Goal: Transaction & Acquisition: Purchase product/service

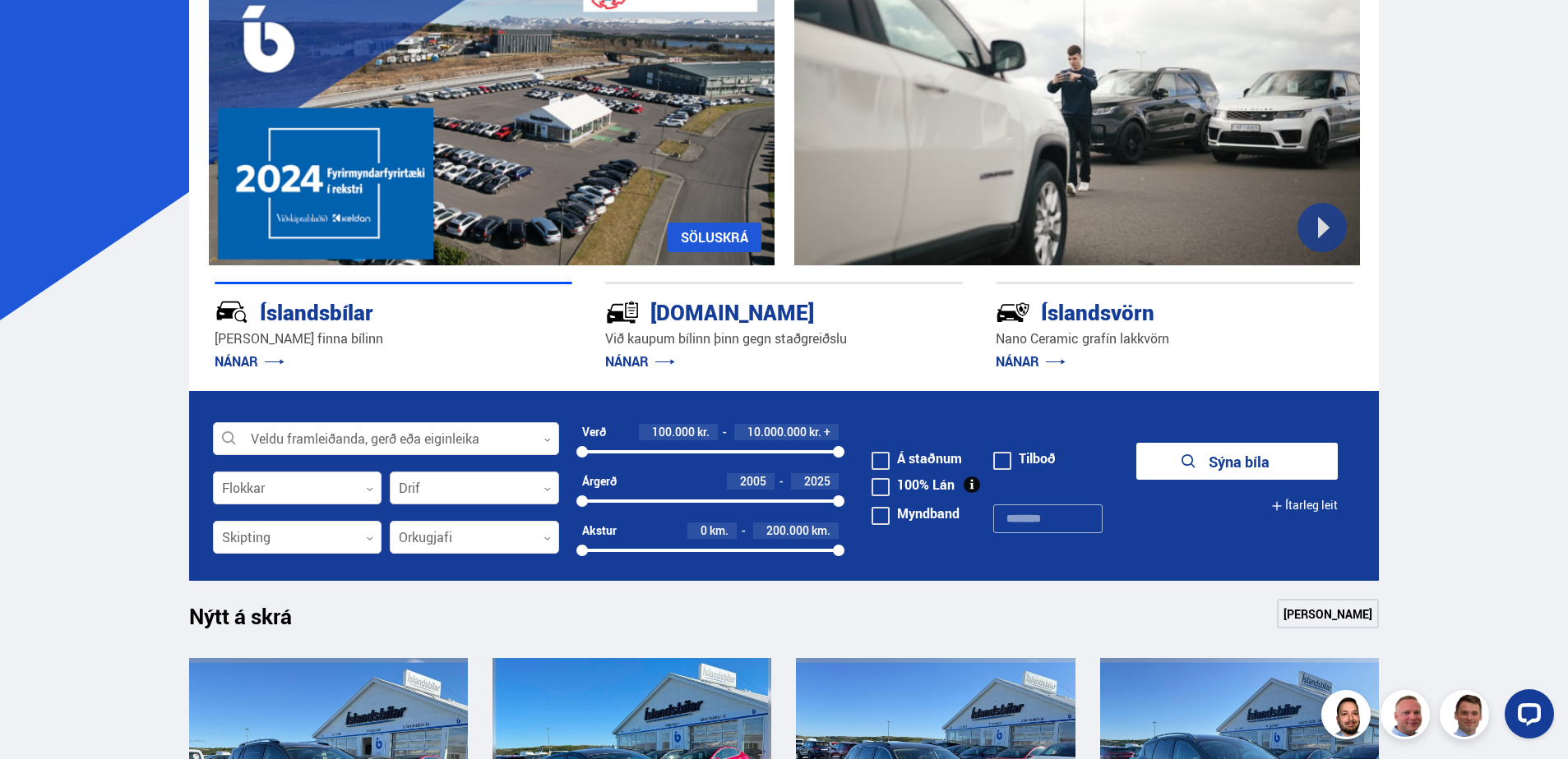
click at [479, 490] on div at bounding box center [475, 489] width 169 height 33
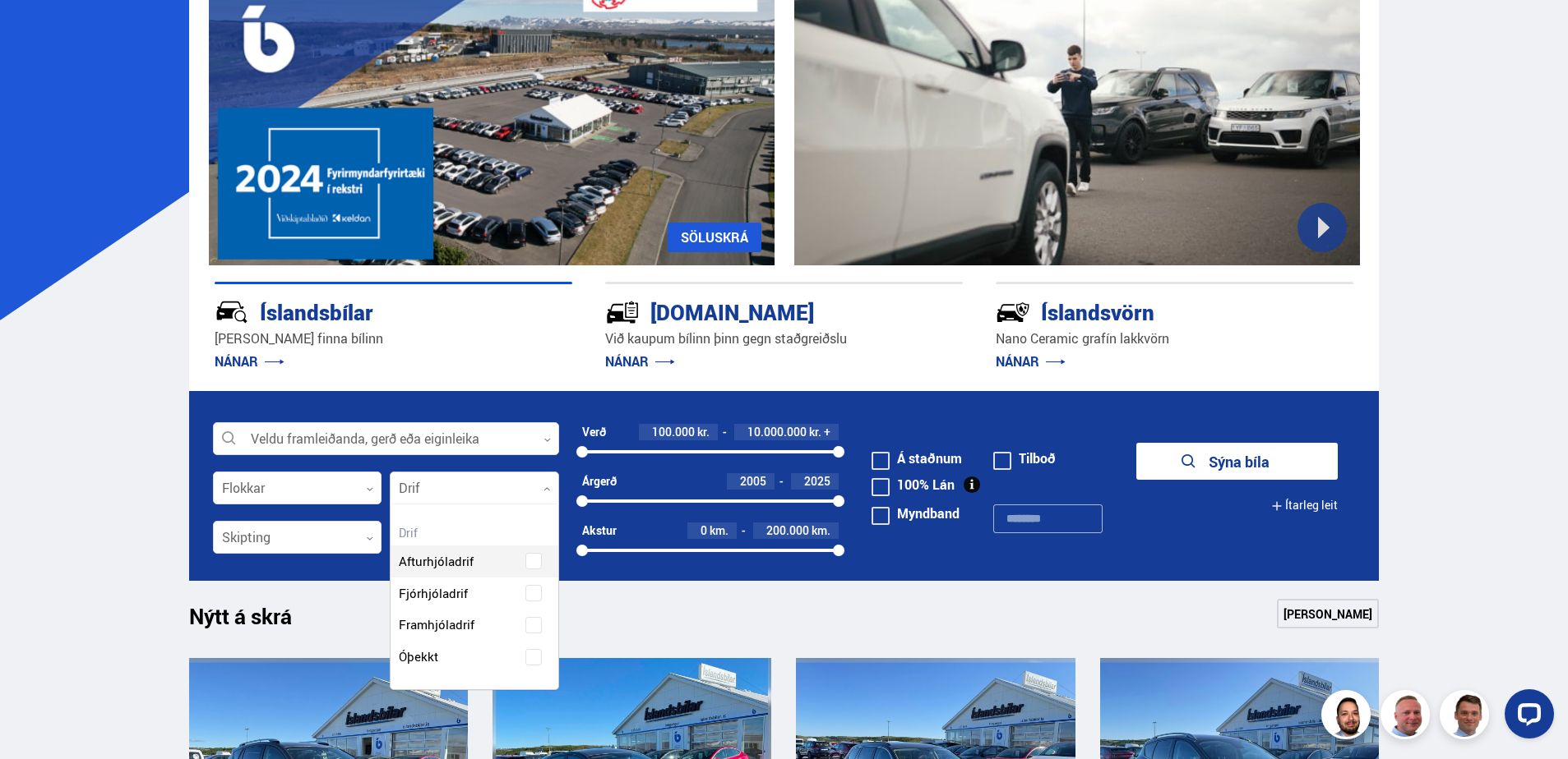
scroll to position [185, 167]
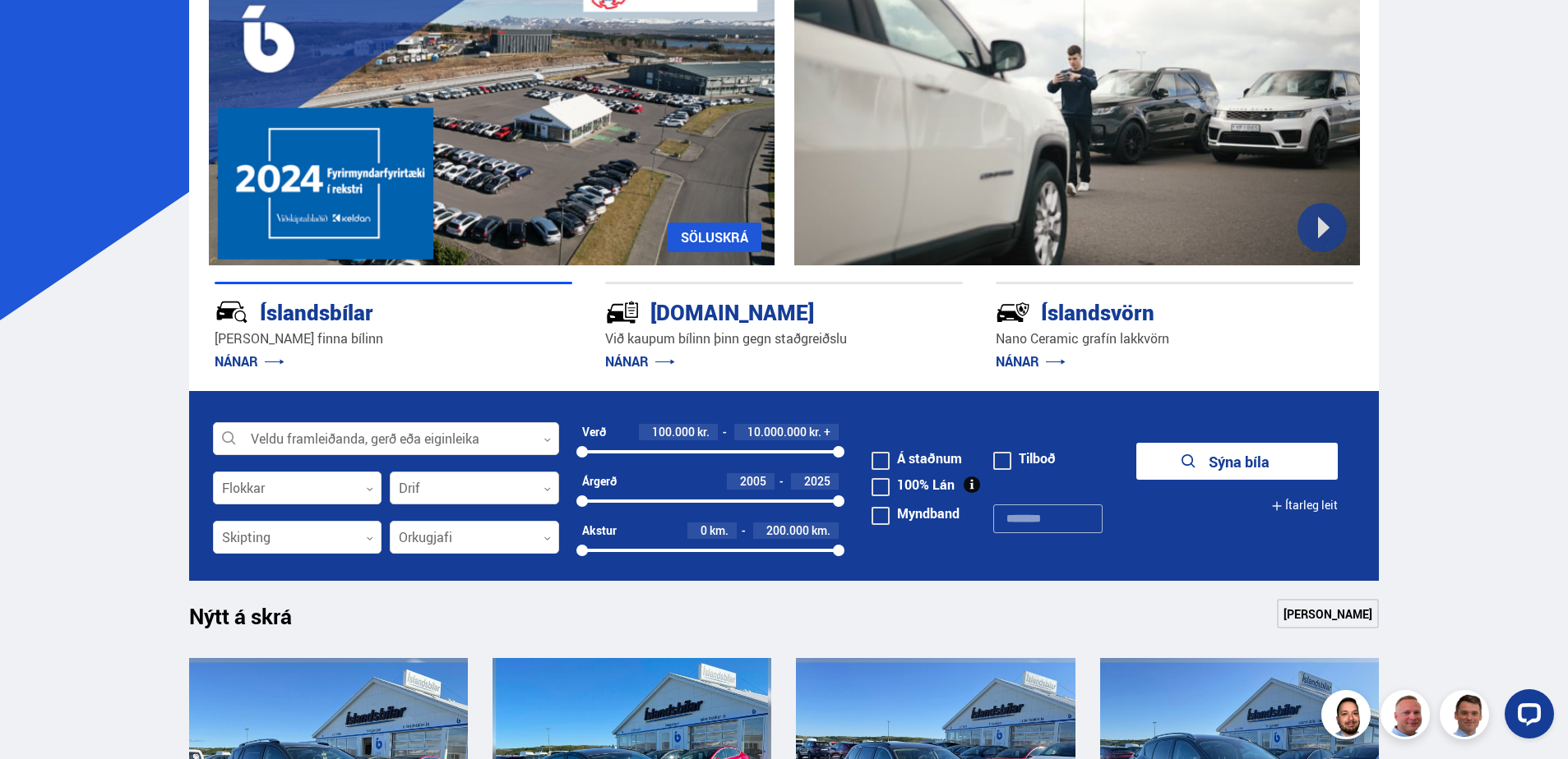
click at [473, 493] on div at bounding box center [475, 489] width 169 height 33
click at [344, 536] on div at bounding box center [298, 538] width 169 height 33
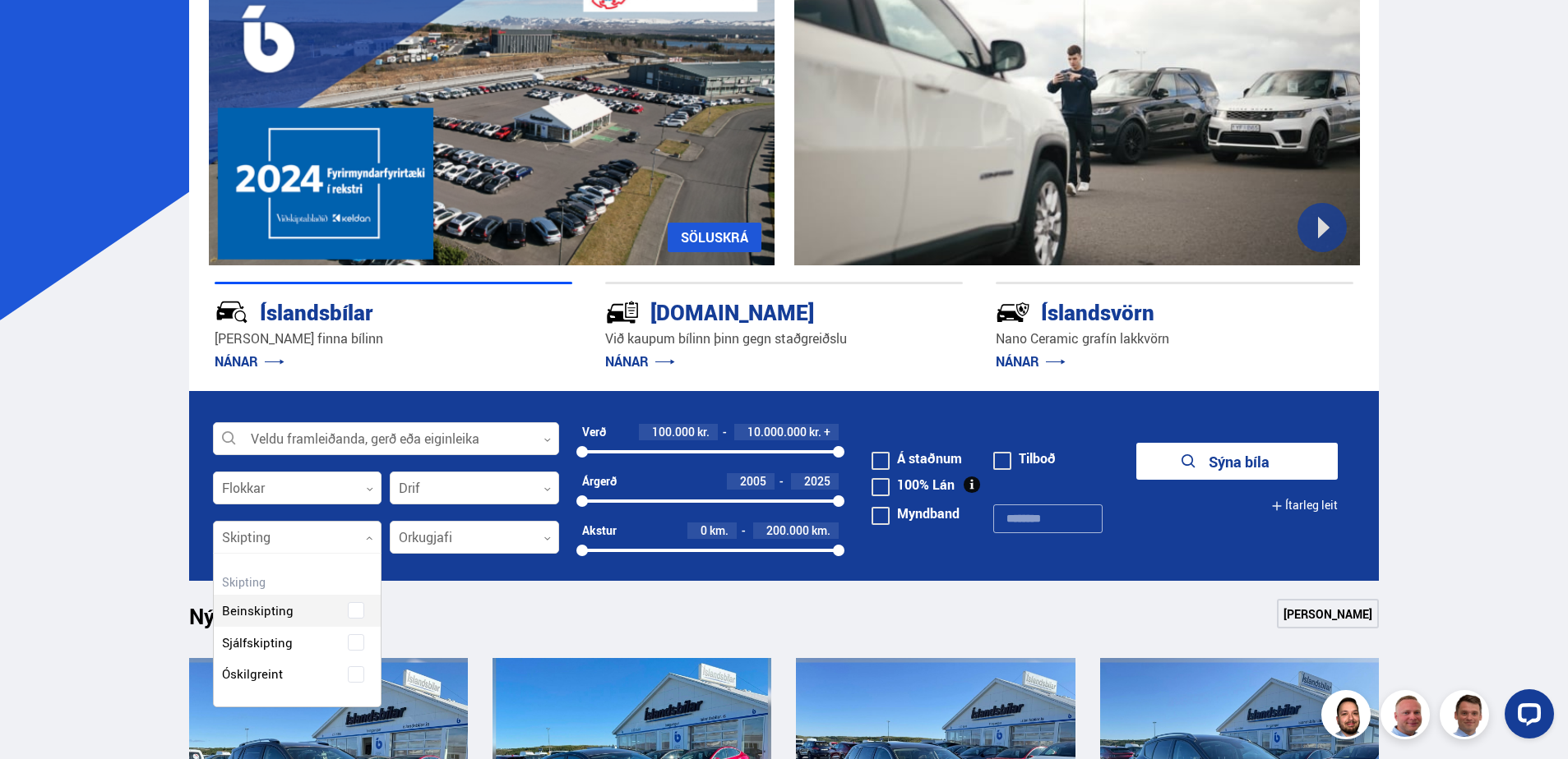
scroll to position [153, 167]
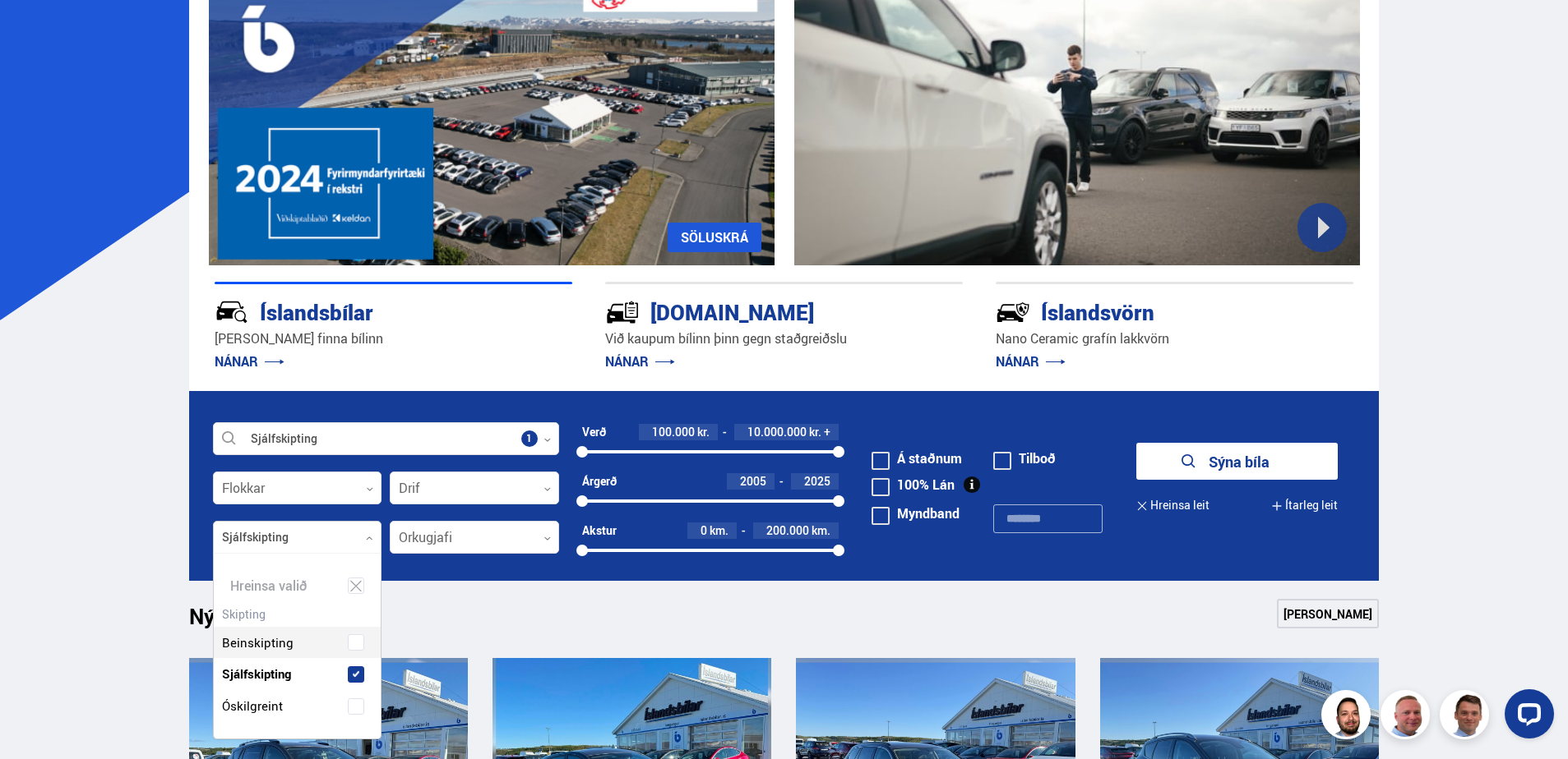
click at [292, 646] on div "Beinskipting Sjálfskipting Óskilgreint" at bounding box center [298, 662] width 167 height 120
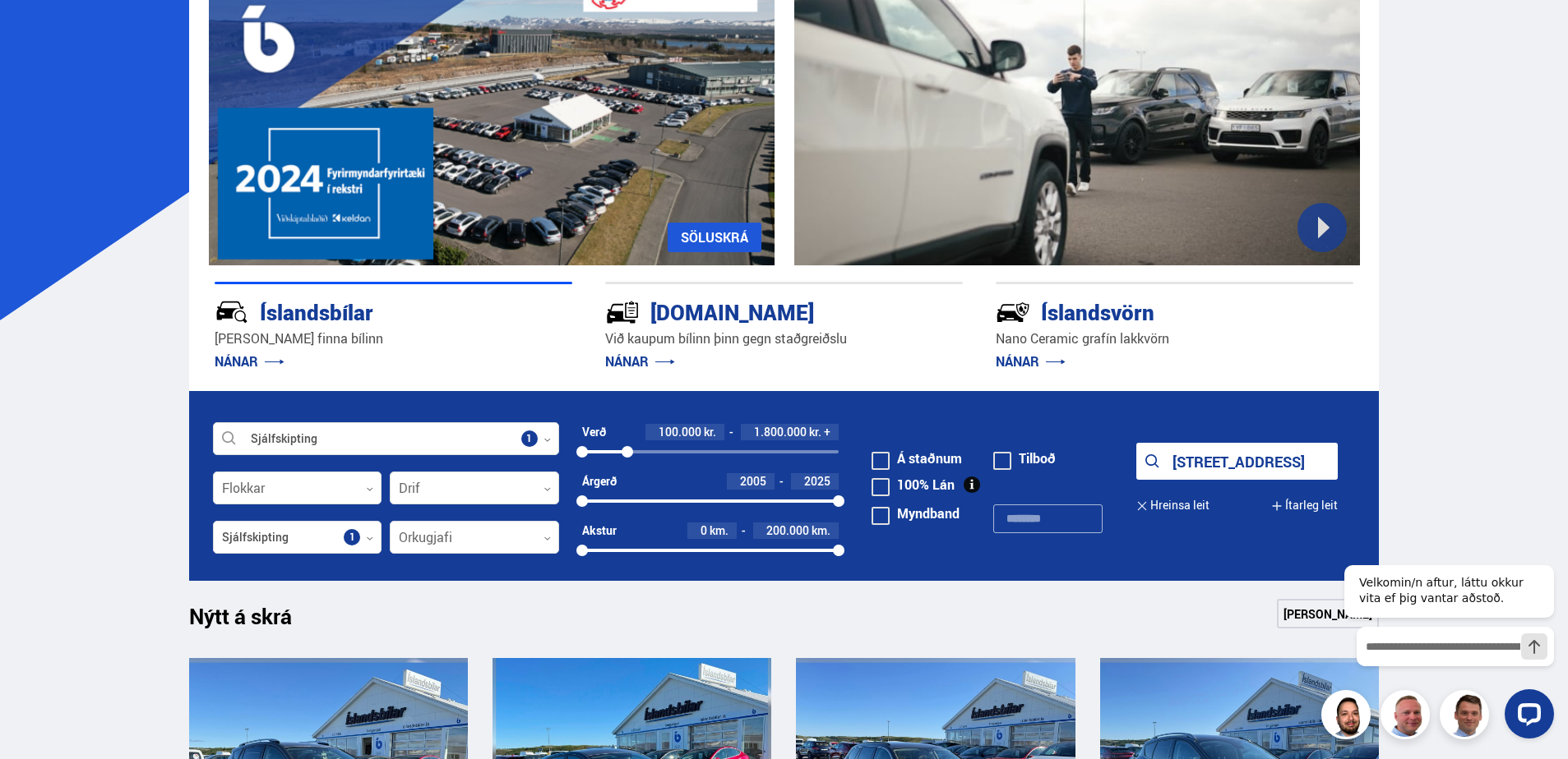
drag, startPoint x: 837, startPoint y: 451, endPoint x: 627, endPoint y: 457, distance: 210.1
click at [627, 457] on div at bounding box center [627, 451] width 11 height 11
drag, startPoint x: 585, startPoint y: 501, endPoint x: 667, endPoint y: 505, distance: 82.1
click at [667, 505] on div at bounding box center [666, 501] width 11 height 11
click at [1238, 460] on button "Sýna 30 bíla" at bounding box center [1237, 461] width 201 height 37
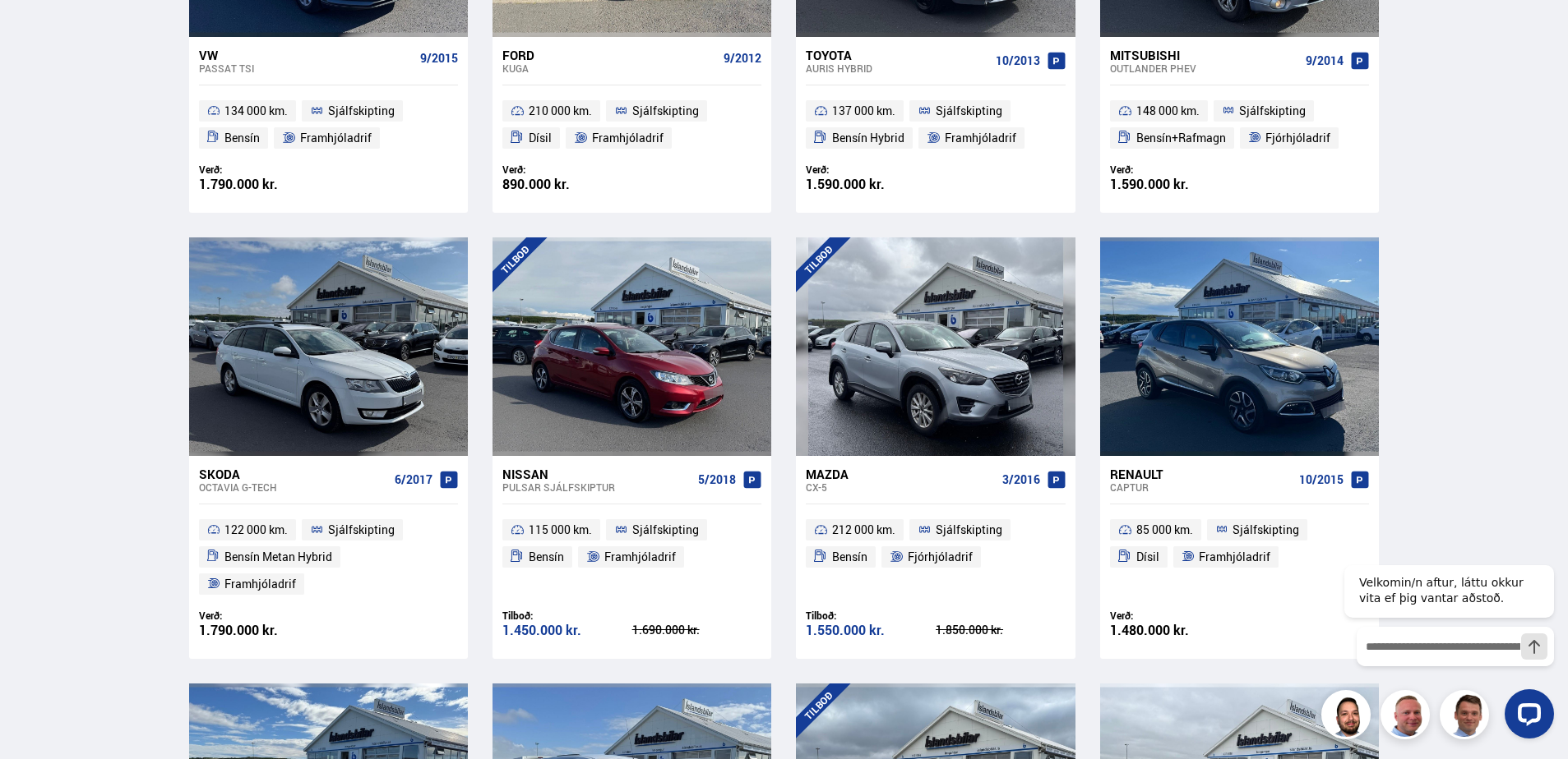
scroll to position [575, 0]
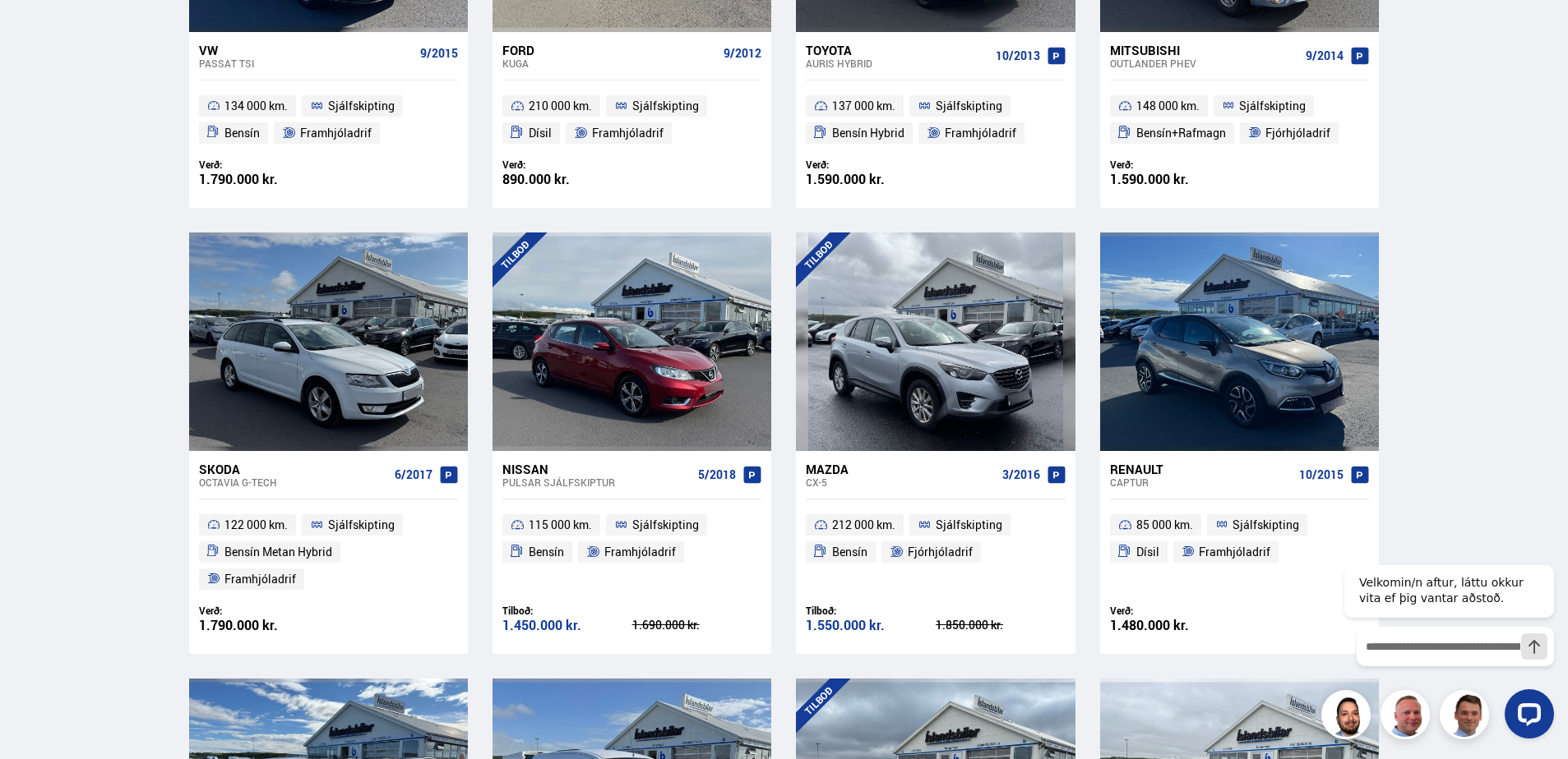
click at [286, 482] on div "Octavia G-TECH" at bounding box center [293, 482] width 189 height 11
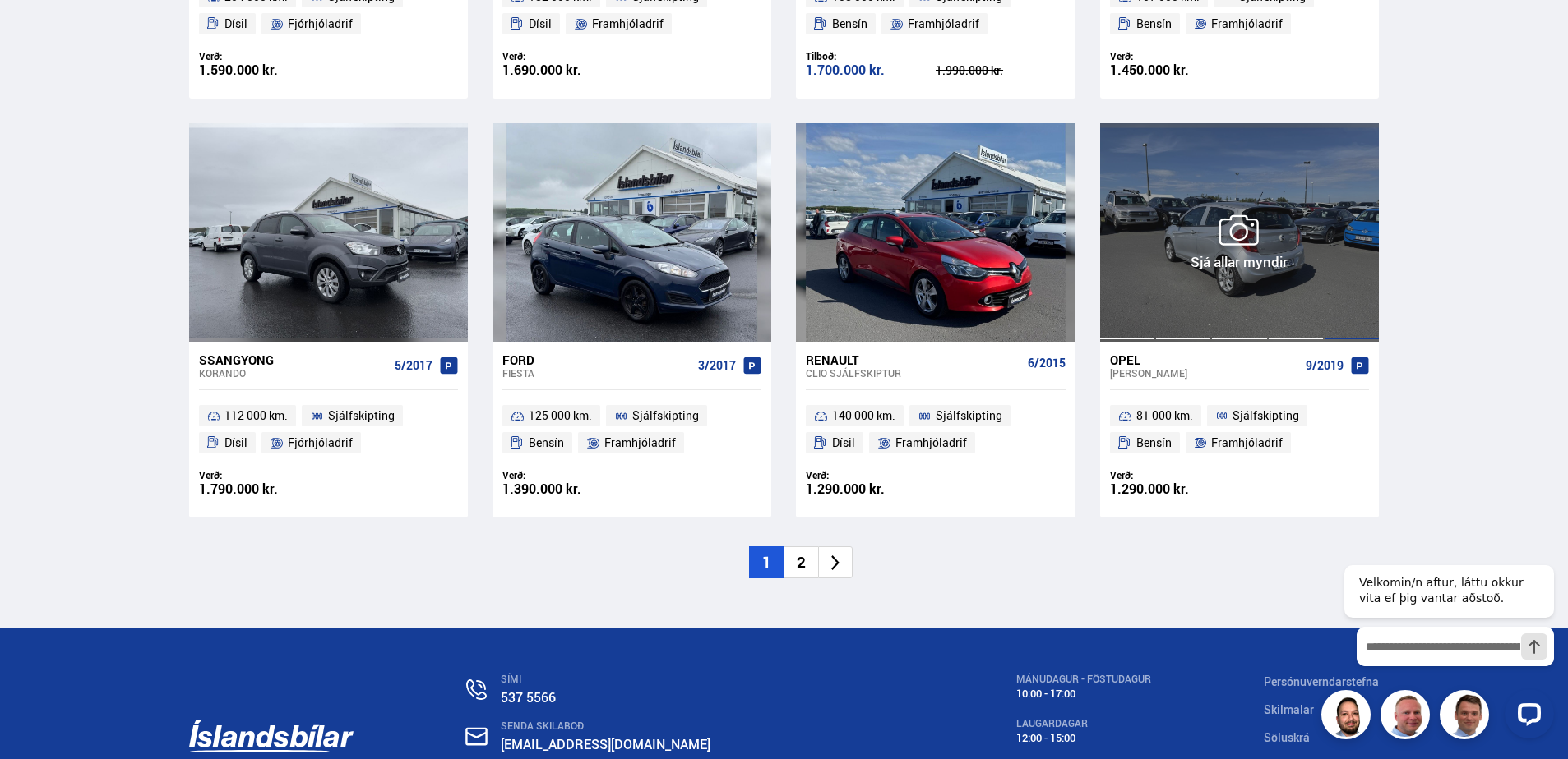
scroll to position [2478, 0]
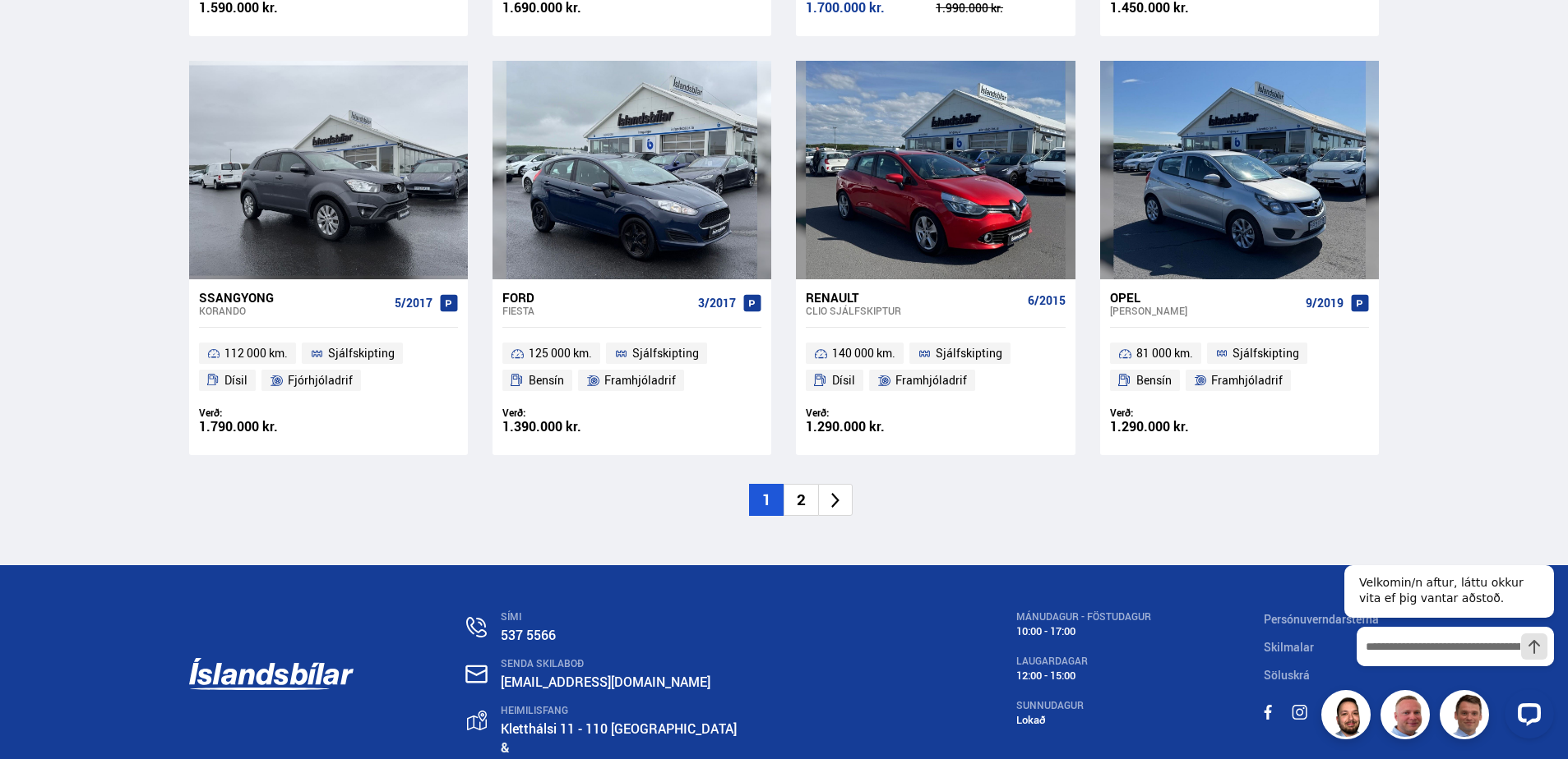
click at [804, 484] on li "2" at bounding box center [801, 499] width 35 height 32
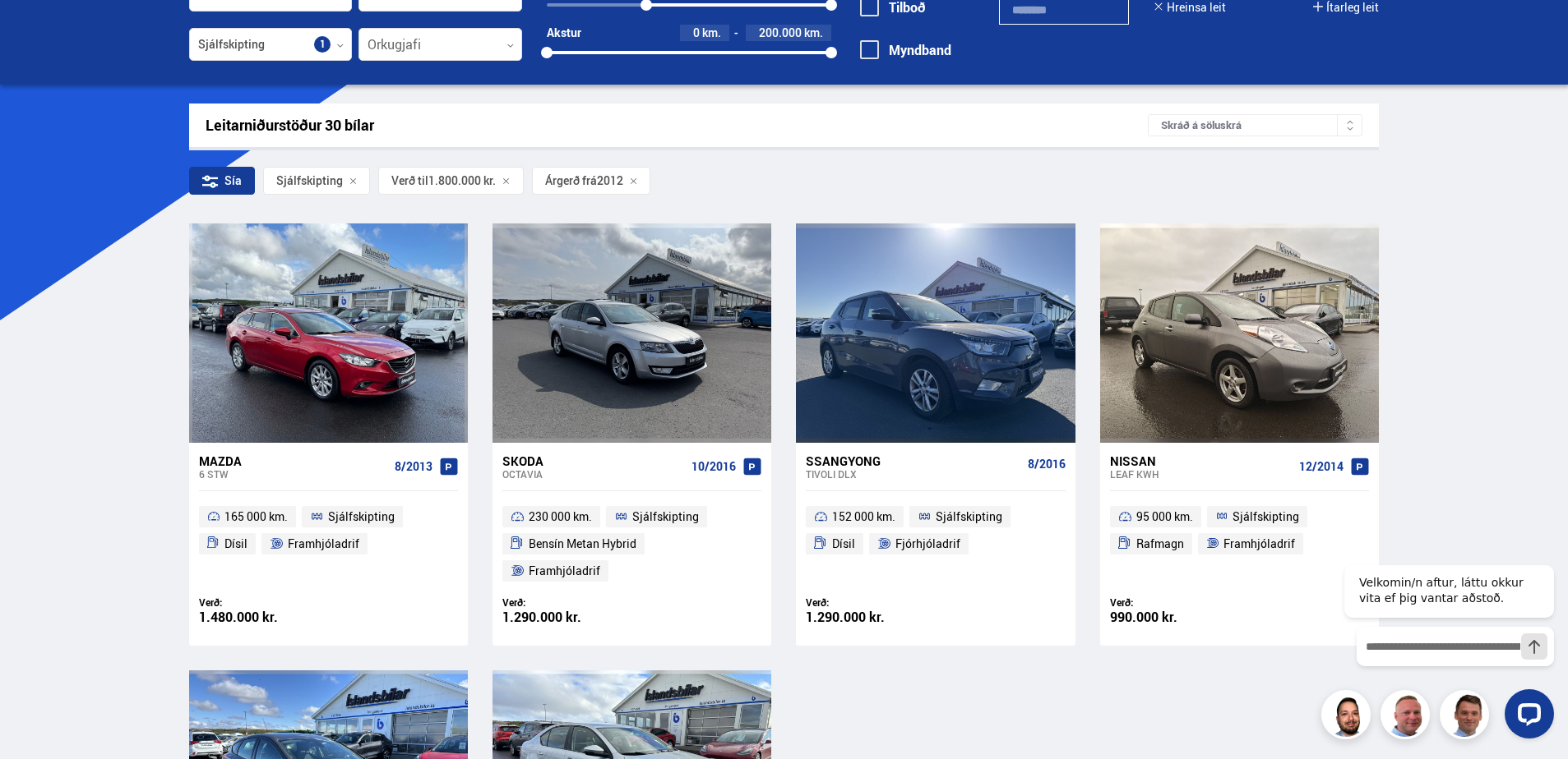
scroll to position [166, 0]
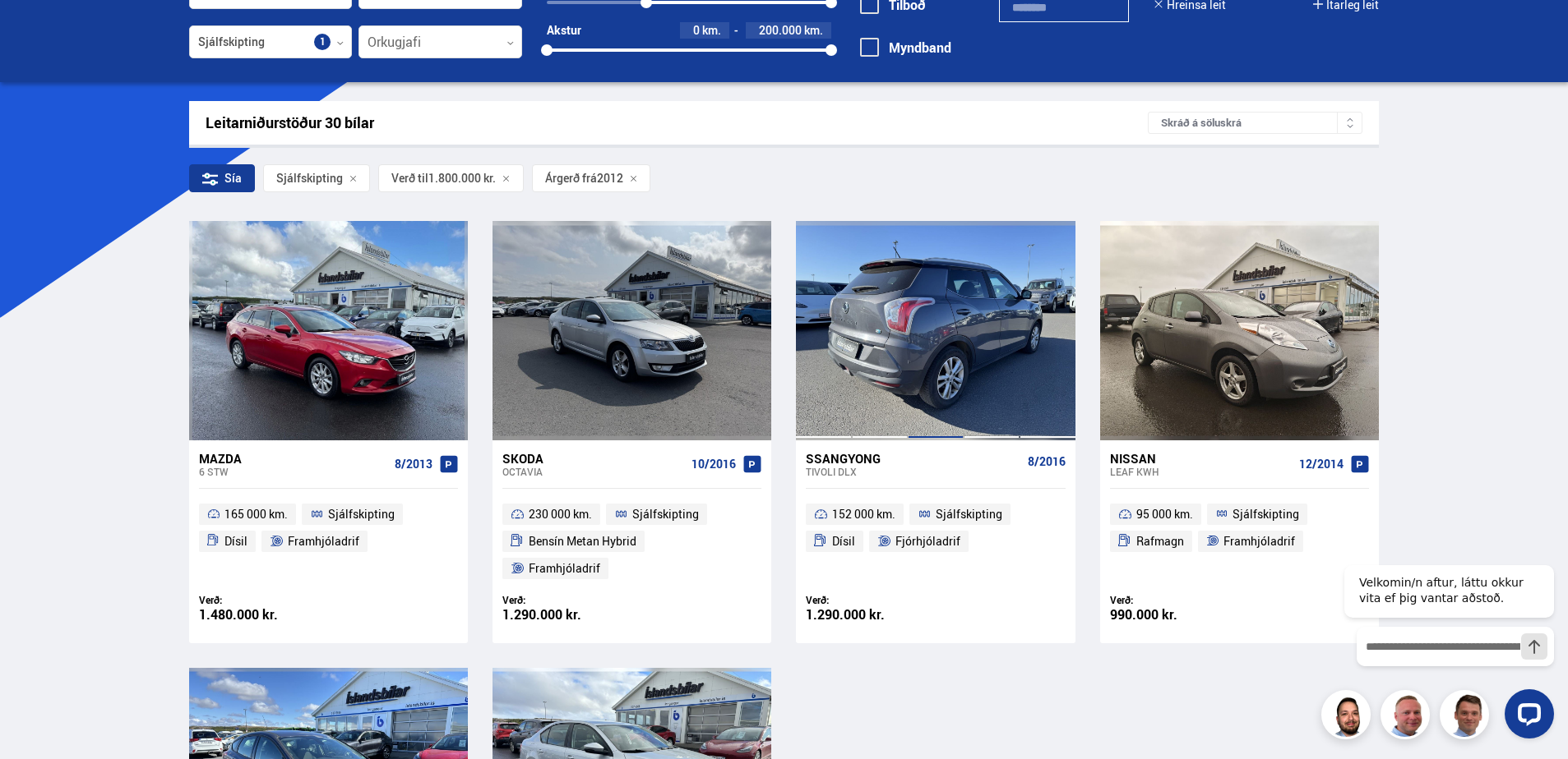
click at [912, 324] on div at bounding box center [935, 329] width 56 height 218
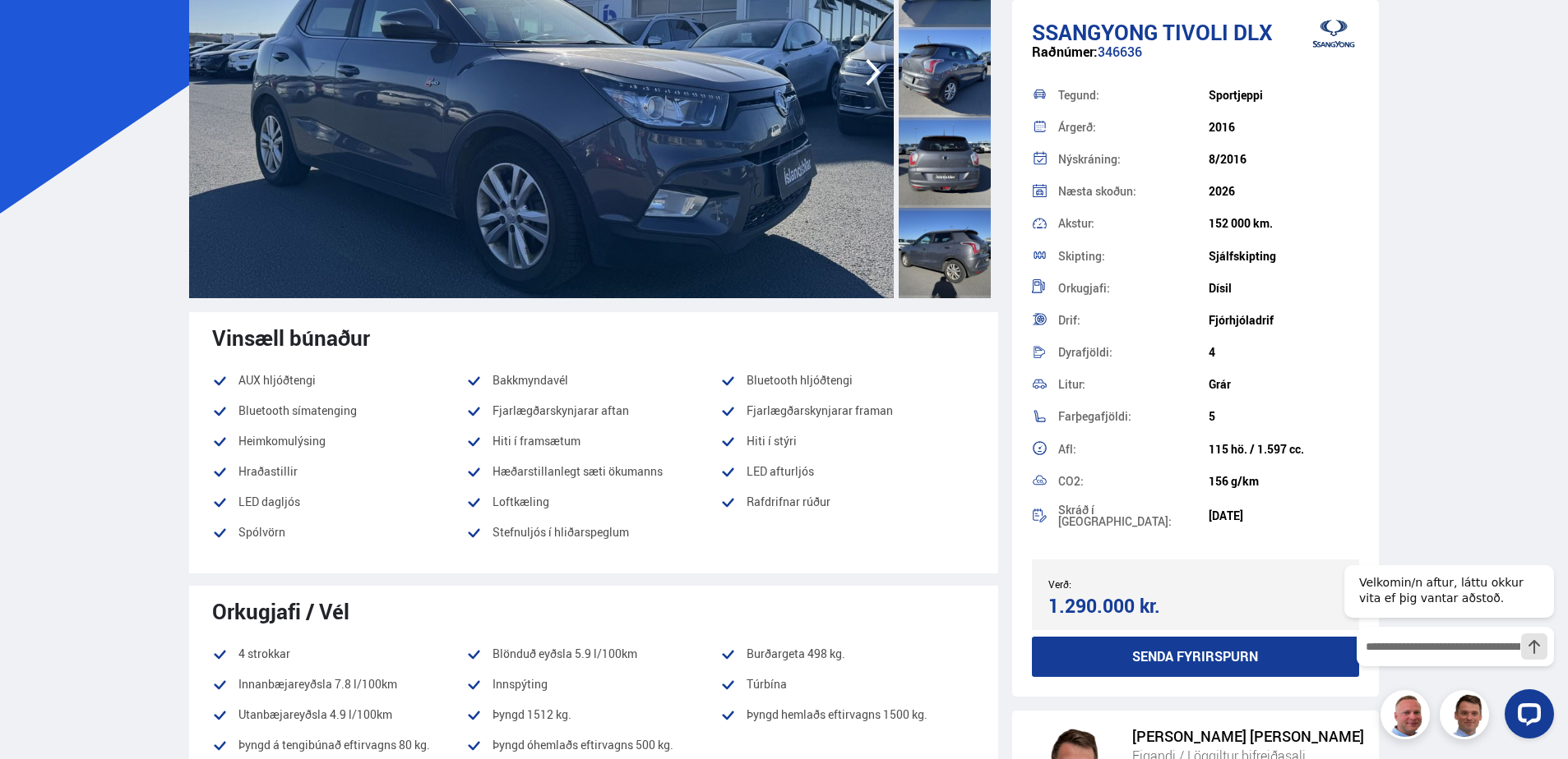
scroll to position [329, 0]
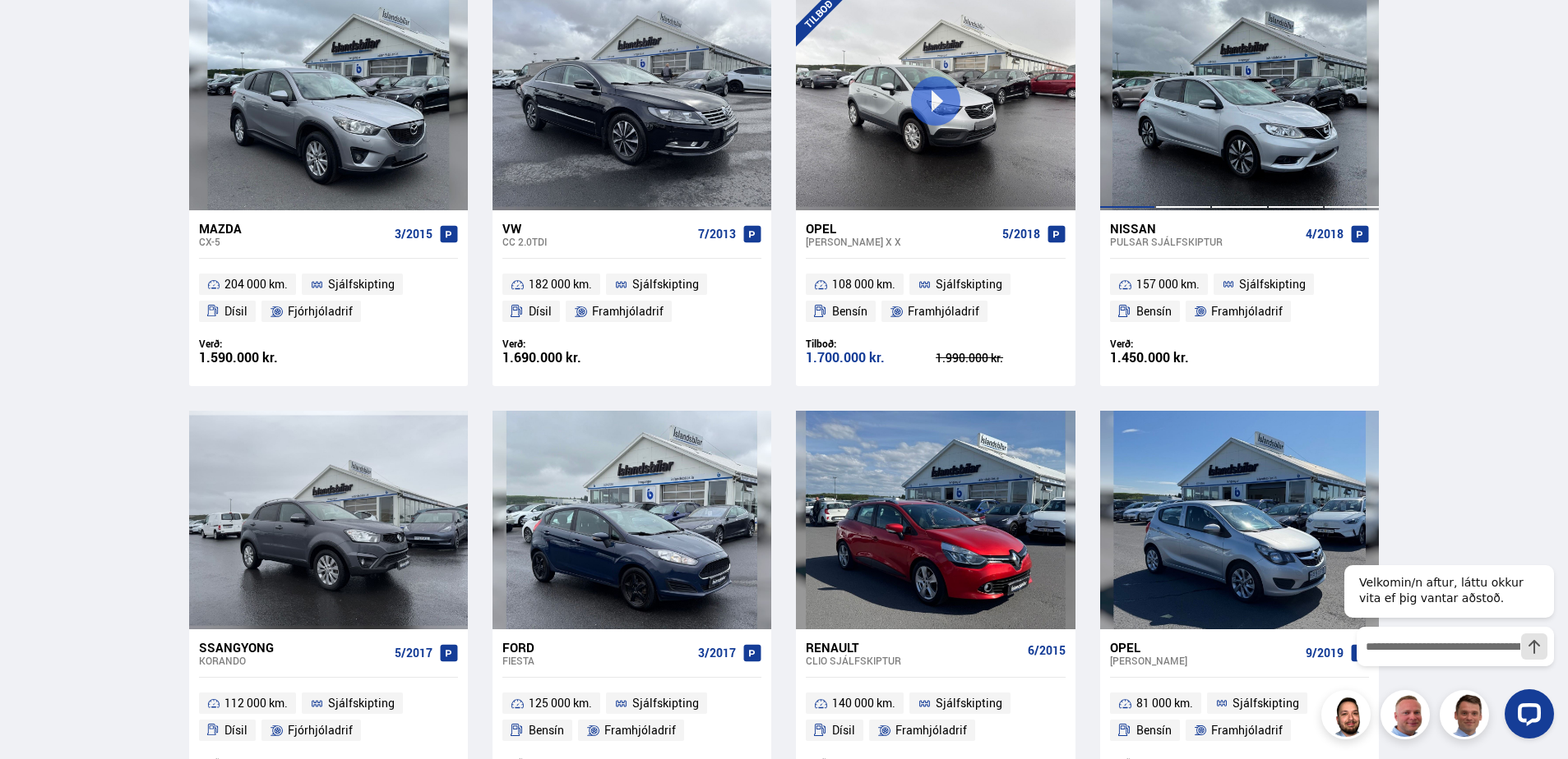
scroll to position [2150, 0]
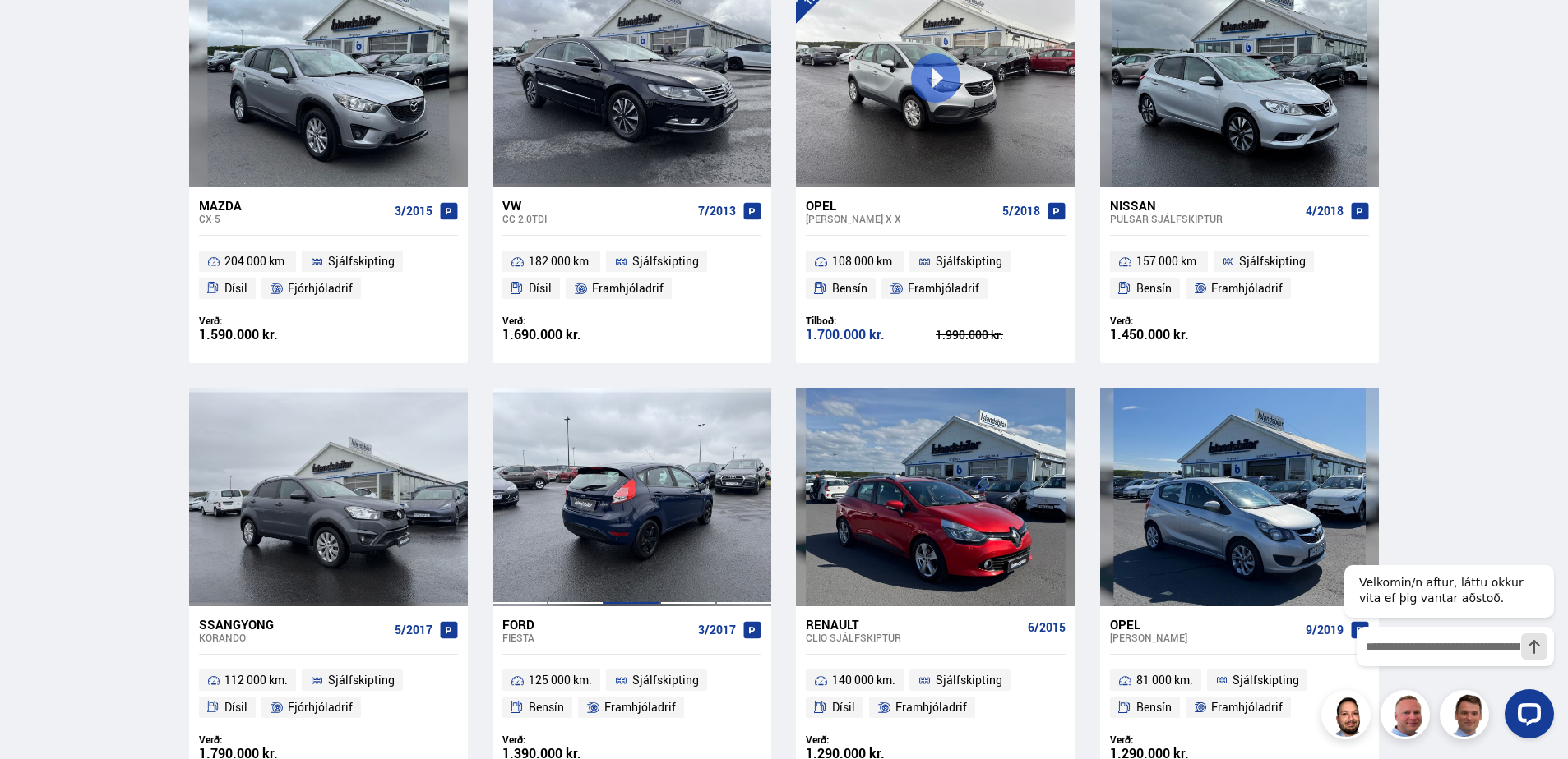
click at [633, 459] on div at bounding box center [631, 497] width 56 height 218
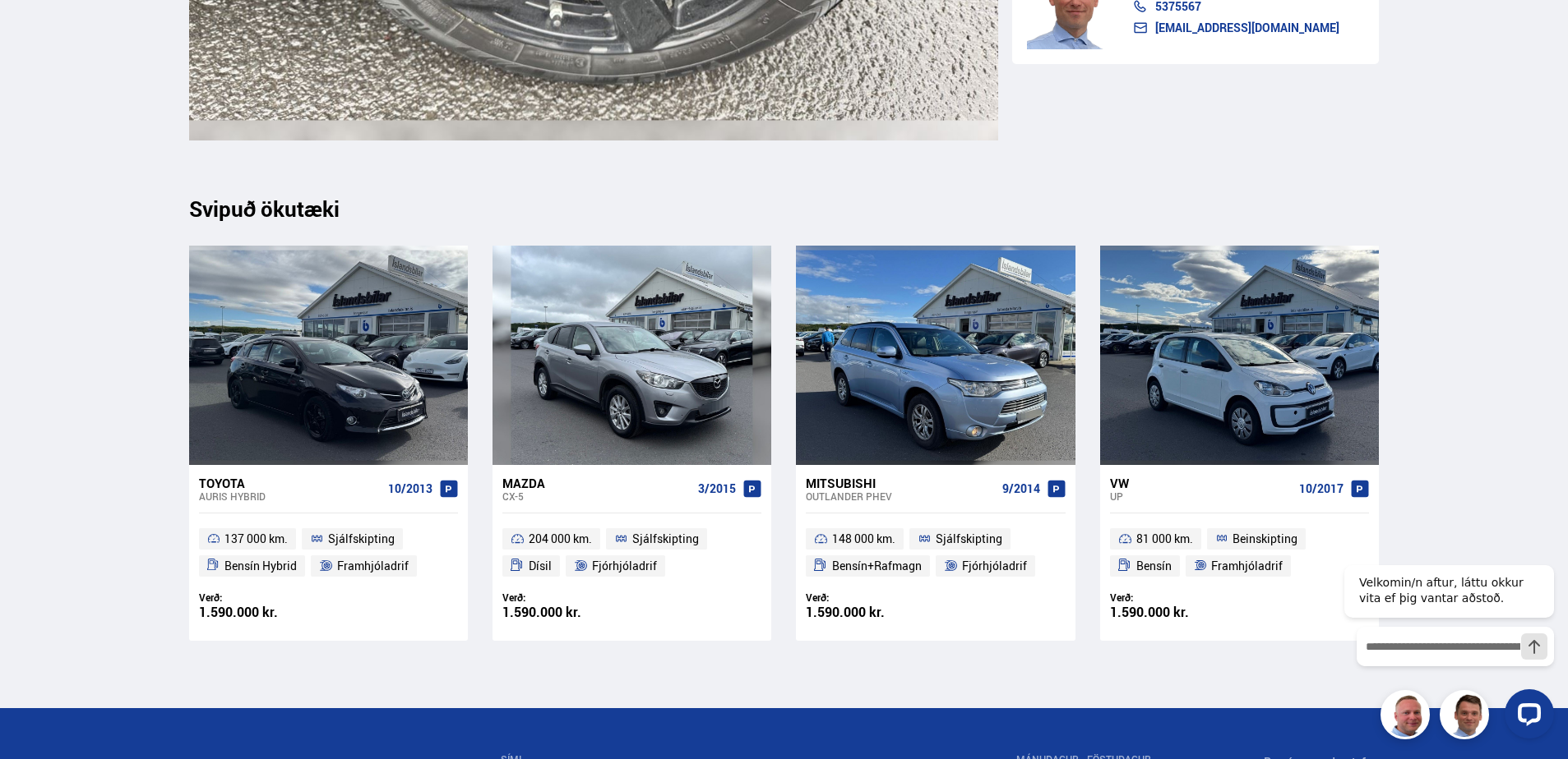
scroll to position [17339, 0]
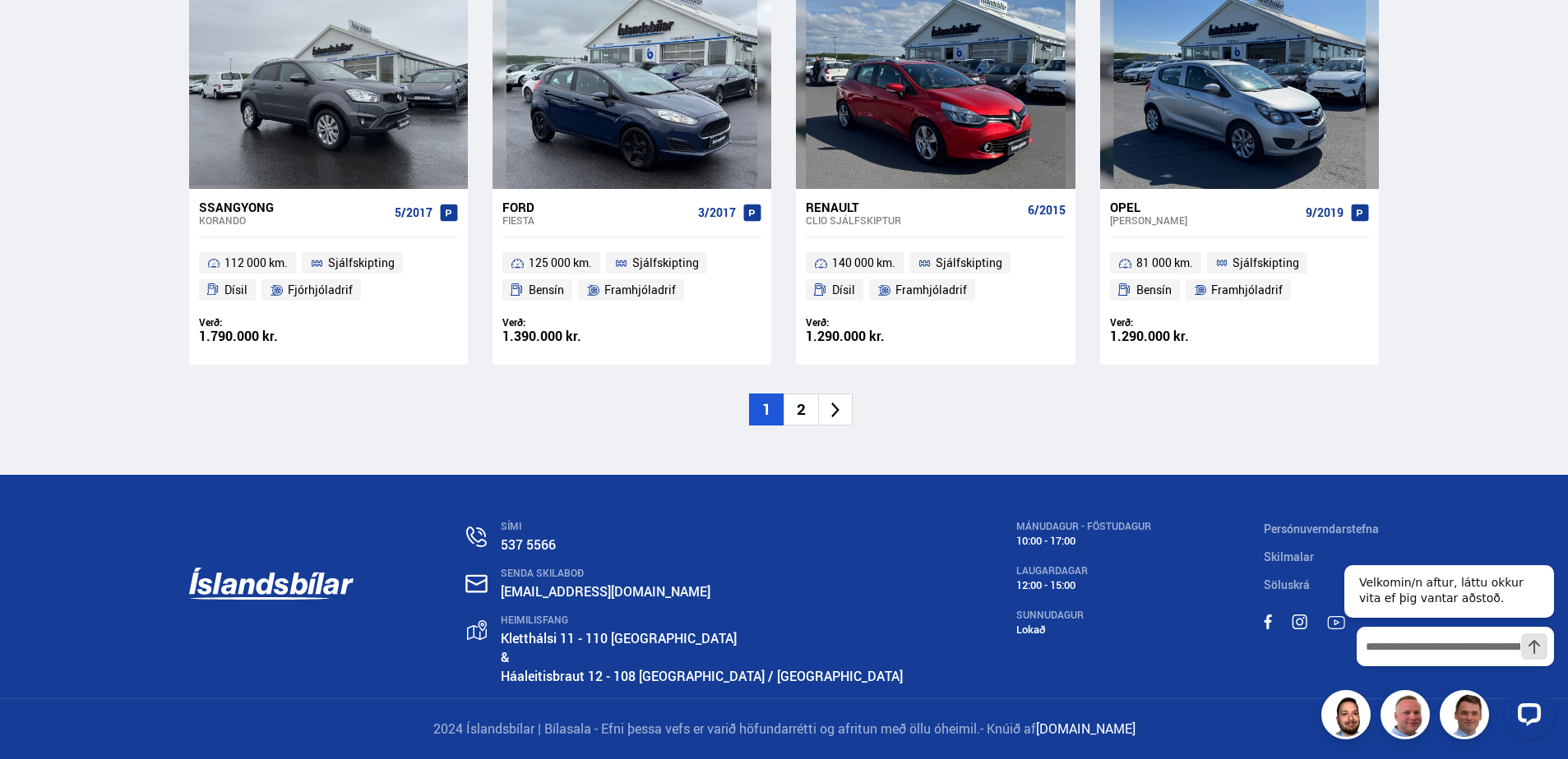
scroll to position [2326, 0]
